Goal: Obtain resource: Download file/media

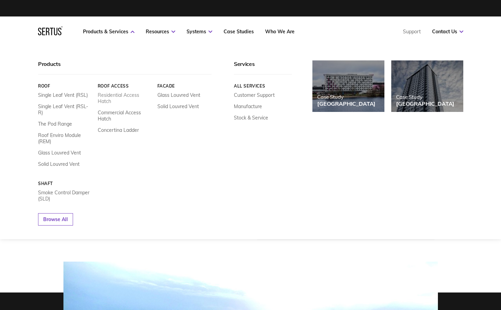
click at [108, 95] on link "Residential Access Hatch" at bounding box center [124, 98] width 55 height 12
click at [108, 94] on link "Residential Access Hatch" at bounding box center [124, 98] width 55 height 12
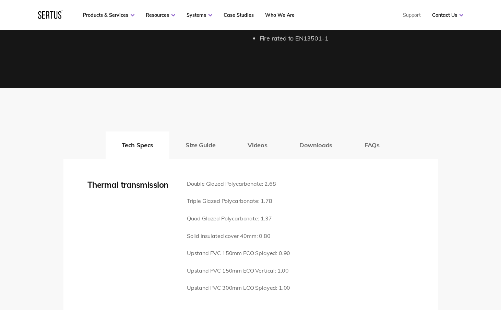
scroll to position [857, 0]
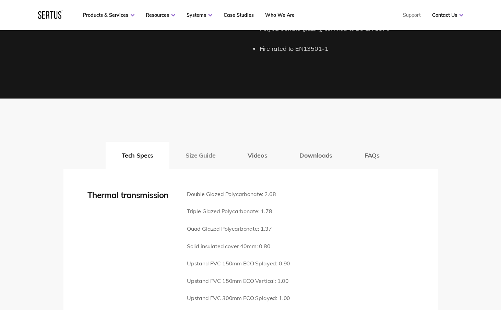
click at [202, 146] on button "Size Guide" at bounding box center [200, 155] width 62 height 27
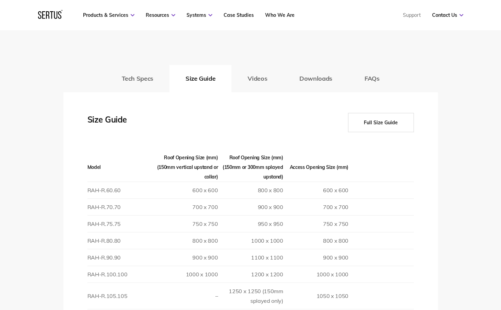
scroll to position [926, 0]
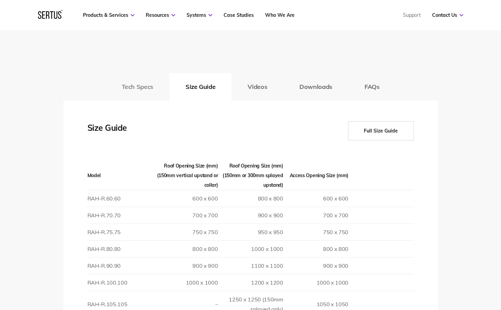
click at [136, 77] on button "Tech Specs" at bounding box center [138, 86] width 64 height 27
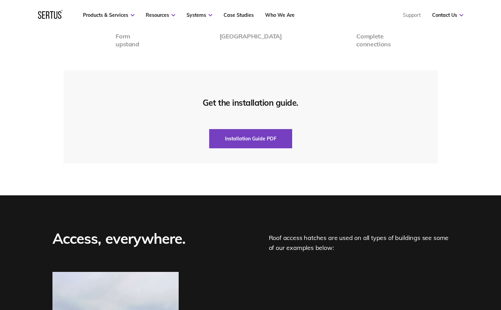
scroll to position [1680, 0]
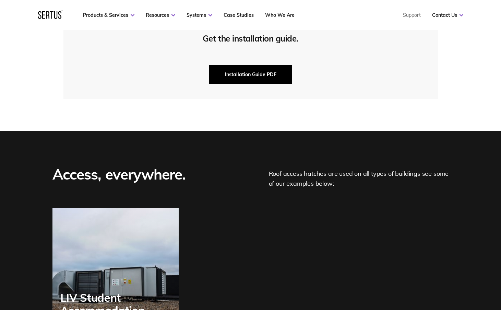
click at [243, 65] on button "Installation Guide PDF" at bounding box center [250, 74] width 83 height 19
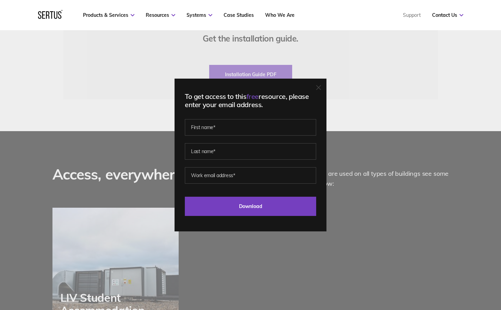
click at [321, 88] on icon at bounding box center [318, 87] width 4 height 4
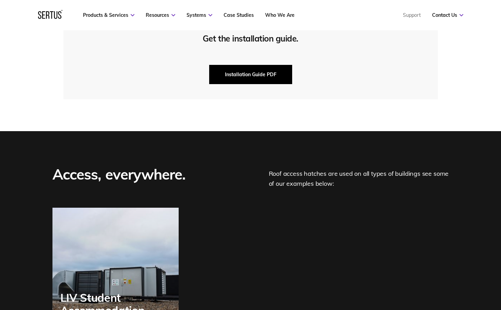
click at [250, 65] on button "Installation Guide PDF" at bounding box center [250, 74] width 83 height 19
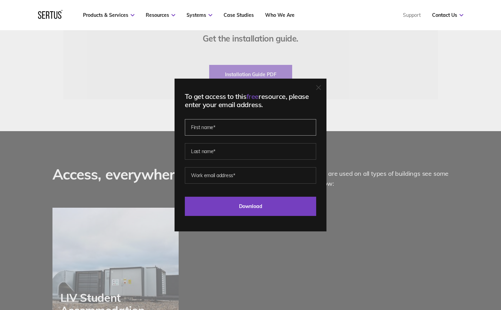
click at [230, 126] on input "text" at bounding box center [250, 127] width 131 height 16
type input "[PERSON_NAME]"
type input "Savorani"
type input "oliver@parti.global"
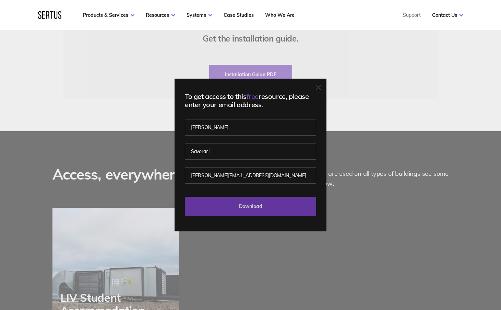
click at [257, 210] on input "Download" at bounding box center [250, 205] width 131 height 19
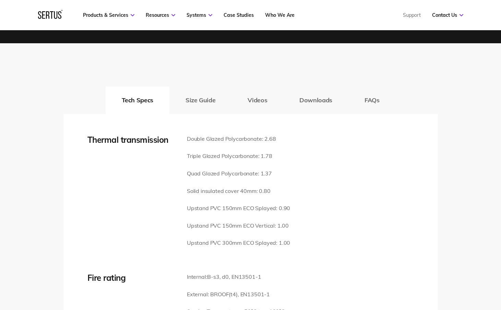
scroll to position [891, 0]
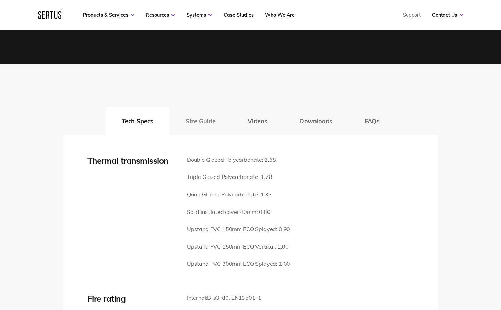
click at [198, 112] on button "Size Guide" at bounding box center [200, 120] width 62 height 27
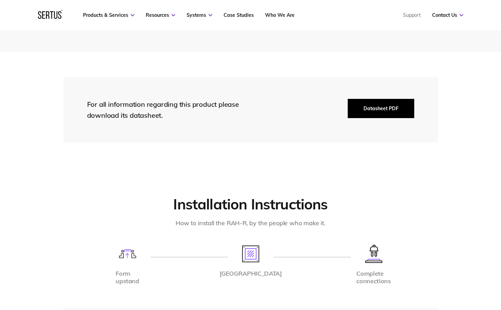
scroll to position [1440, 0]
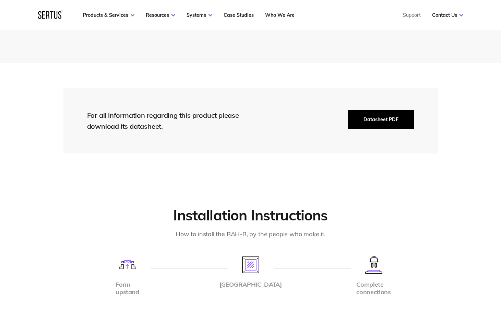
click at [372, 110] on button "Datasheet PDF" at bounding box center [381, 119] width 67 height 19
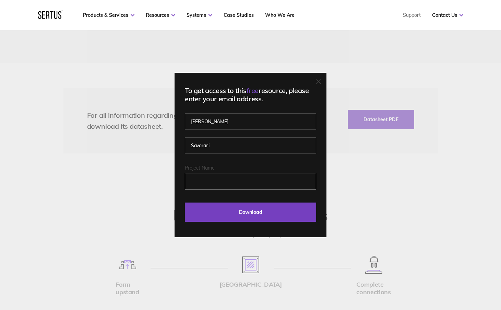
click at [221, 179] on input "Project Name" at bounding box center [250, 181] width 131 height 16
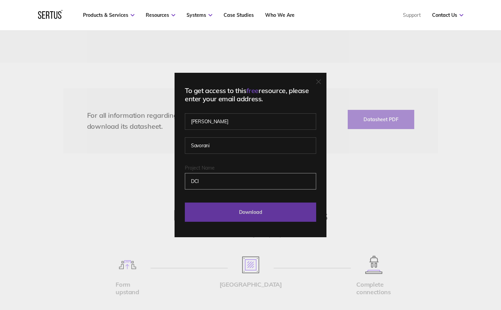
type input "DCI"
click at [258, 214] on input "Download" at bounding box center [250, 211] width 131 height 19
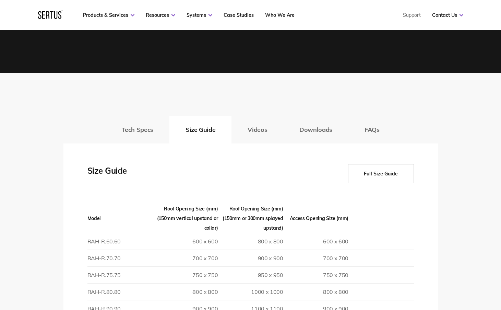
scroll to position [789, 0]
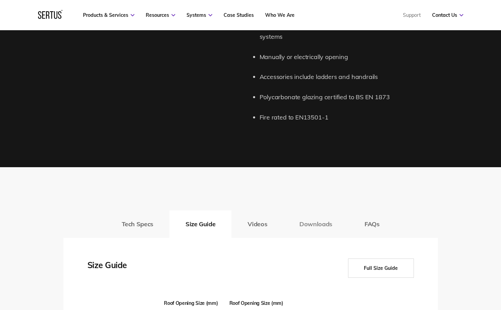
click at [310, 213] on button "Downloads" at bounding box center [315, 223] width 65 height 27
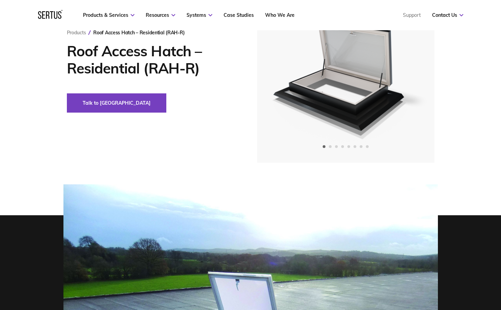
scroll to position [0, 0]
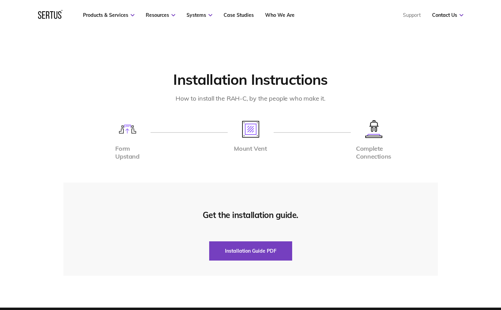
scroll to position [1440, 0]
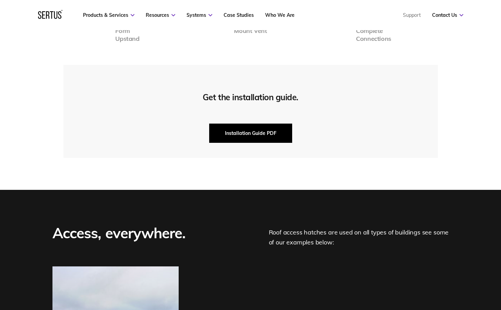
click at [255, 133] on button "Installation Guide PDF" at bounding box center [250, 132] width 83 height 19
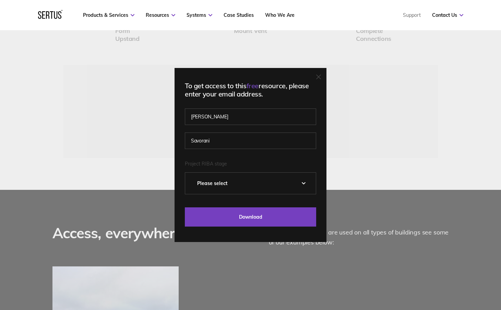
click at [221, 182] on select "Please Select 0 – Strategic Definition 1 - Preparation & Brief 2 - Concept Desi…" at bounding box center [250, 182] width 131 height 21
select select "5 - Construction"
click at [188, 172] on select "Please Select 0 – Strategic Definition 1 - Preparation & Brief 2 - Concept Desi…" at bounding box center [250, 182] width 131 height 21
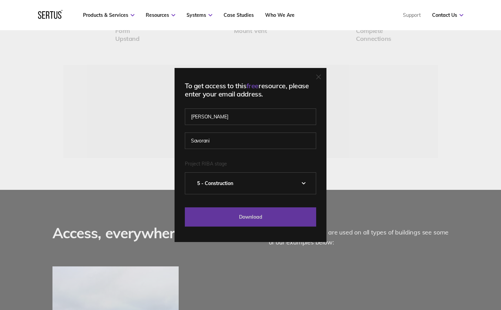
drag, startPoint x: 229, startPoint y: 214, endPoint x: 232, endPoint y: 215, distance: 3.9
click at [229, 214] on input "Download" at bounding box center [250, 216] width 131 height 19
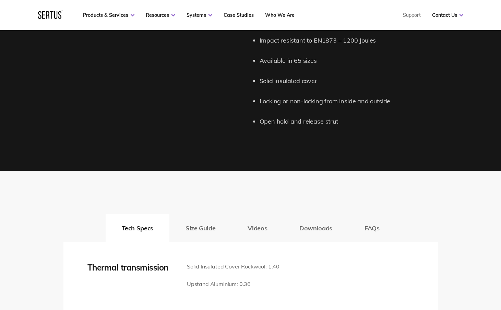
scroll to position [926, 0]
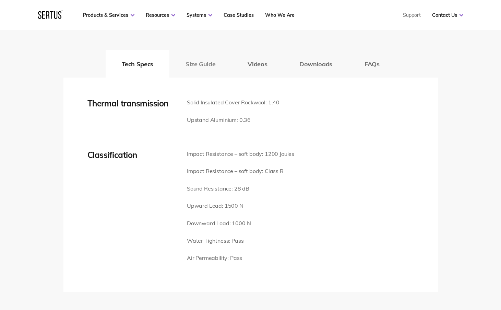
click at [200, 64] on button "Size Guide" at bounding box center [200, 63] width 62 height 27
